Goal: Download file/media

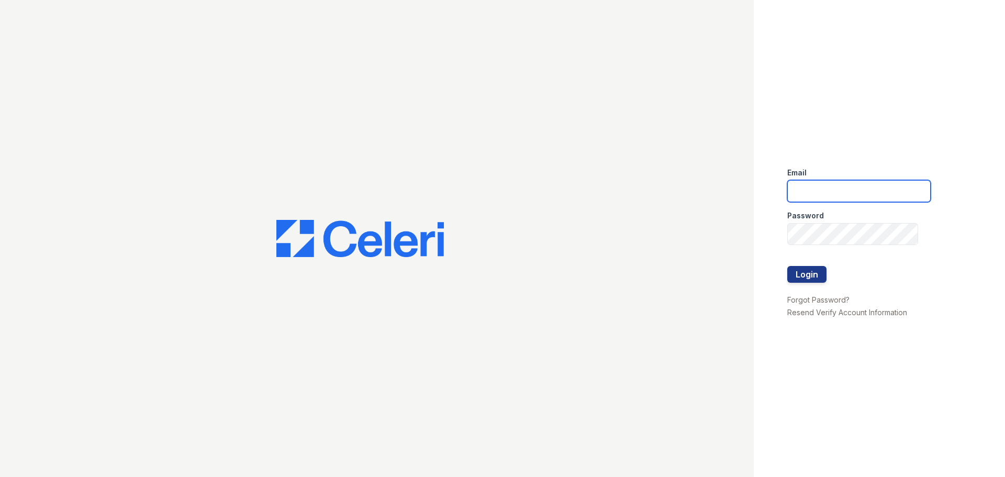
click at [826, 194] on input "email" at bounding box center [859, 191] width 143 height 22
type input "[PERSON_NAME][EMAIL_ADDRESS][DOMAIN_NAME]"
click at [815, 271] on button "Login" at bounding box center [807, 274] width 39 height 17
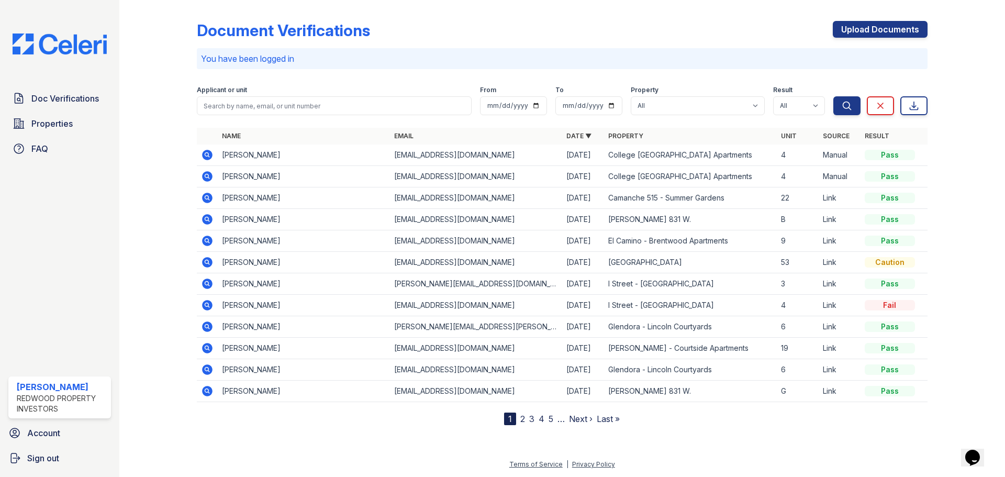
click at [203, 197] on icon at bounding box center [207, 198] width 10 height 10
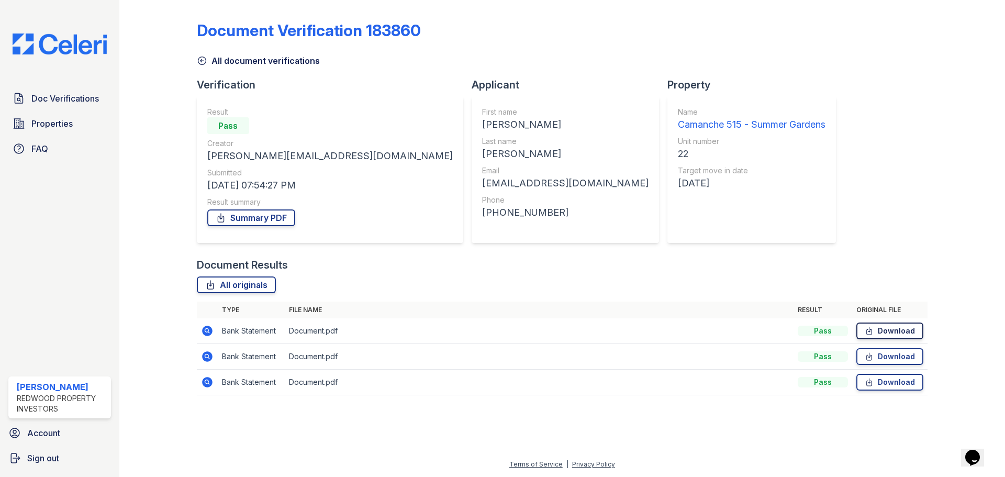
click at [912, 330] on link "Download" at bounding box center [890, 331] width 67 height 17
click at [895, 357] on link "Download" at bounding box center [890, 356] width 67 height 17
